Goal: Obtain resource: Obtain resource

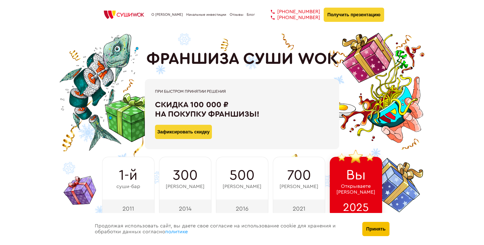
click at [376, 228] on button "Принять" at bounding box center [375, 229] width 27 height 14
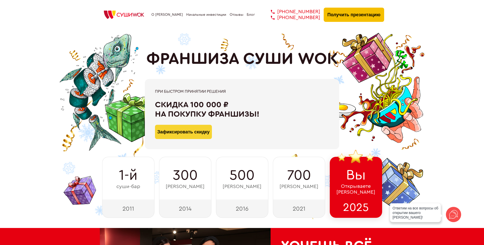
click at [331, 13] on button "Получить презентацию" at bounding box center [353, 15] width 61 height 14
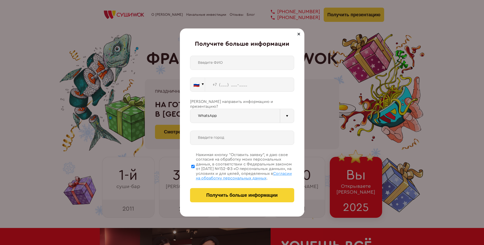
click at [219, 61] on input "text" at bounding box center [242, 63] width 104 height 14
type input "D"
type input "[PERSON_NAME]"
click at [223, 86] on input "tel" at bounding box center [249, 84] width 89 height 14
type input "[PHONE_NUMBER]"
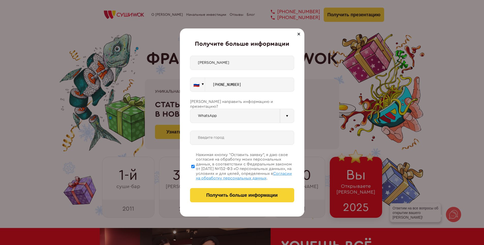
click at [285, 111] on div at bounding box center [287, 116] width 14 height 14
click at [208, 124] on div "Telegram" at bounding box center [234, 128] width 89 height 10
drag, startPoint x: 282, startPoint y: 109, endPoint x: 267, endPoint y: 115, distance: 16.3
click at [282, 109] on div at bounding box center [287, 116] width 14 height 14
click at [218, 116] on input "Telegram" at bounding box center [235, 116] width 90 height 14
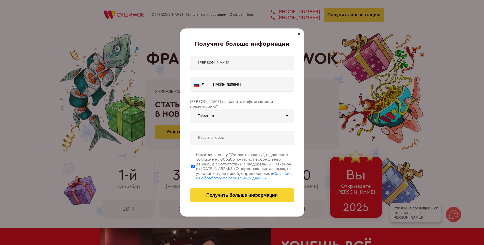
click at [281, 112] on div at bounding box center [287, 116] width 14 height 14
click at [207, 144] on div "Телефон" at bounding box center [234, 148] width 89 height 10
type input "Телефон"
click at [221, 134] on input "text" at bounding box center [242, 138] width 104 height 14
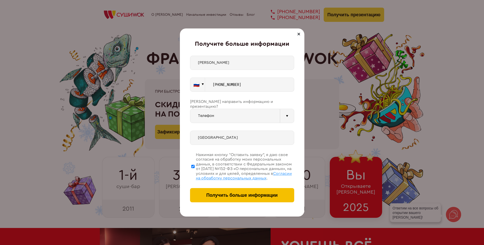
type input "[GEOGRAPHIC_DATA]"
click at [248, 194] on span "Получить больше информации" at bounding box center [241, 194] width 71 height 5
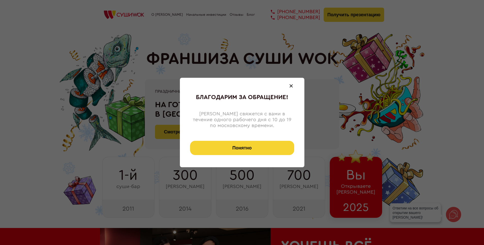
click at [246, 153] on button "Понятно" at bounding box center [242, 148] width 104 height 14
